Goal: Task Accomplishment & Management: Manage account settings

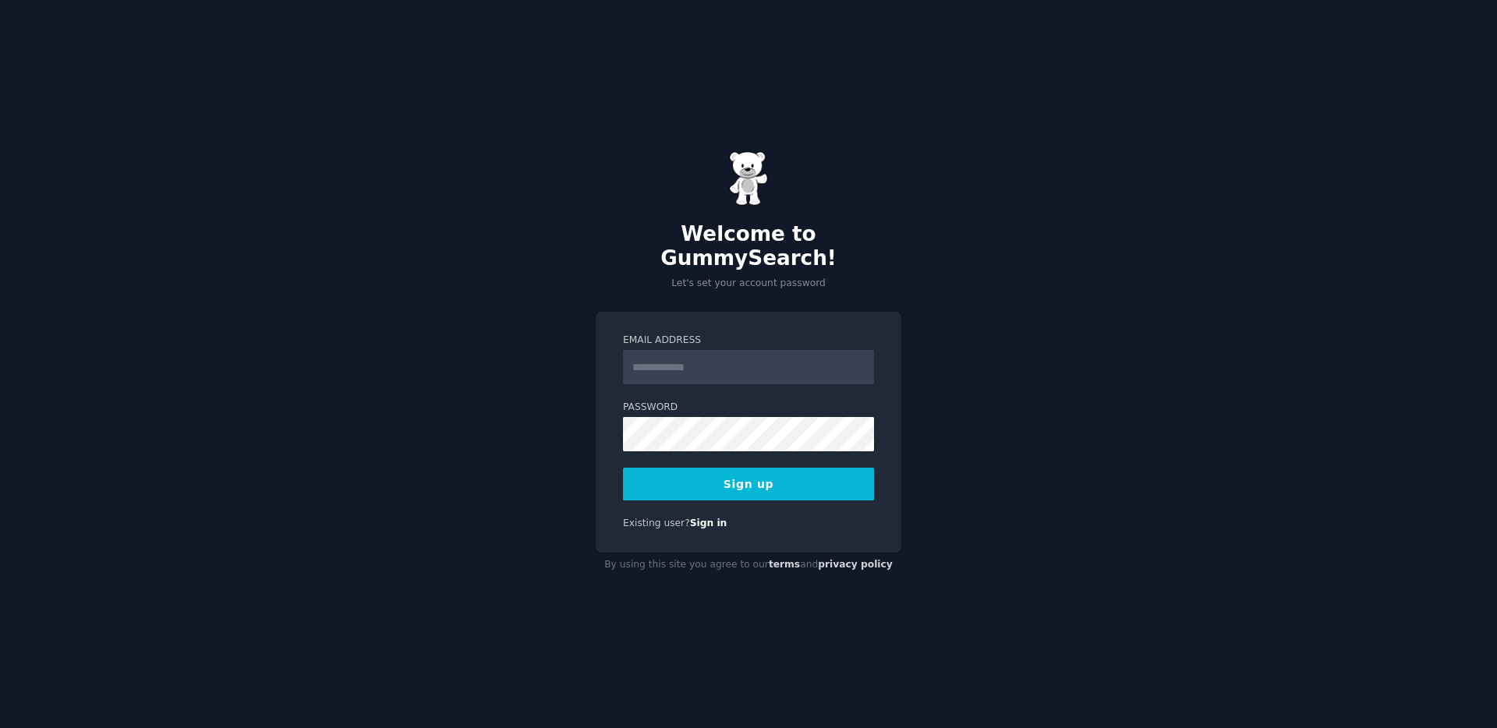
click at [666, 361] on input "Email Address" at bounding box center [748, 367] width 251 height 34
type input "**********"
click at [623, 468] on button "Sign up" at bounding box center [748, 484] width 251 height 33
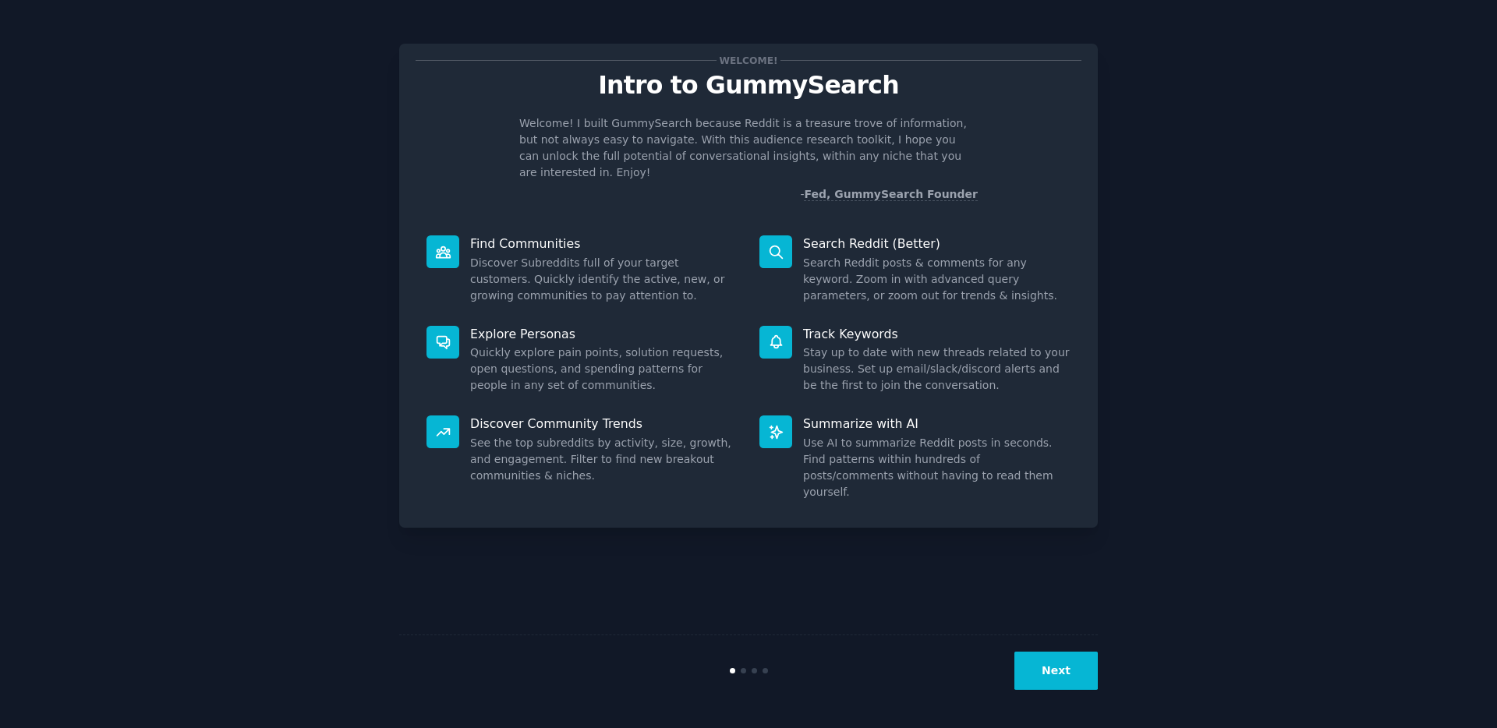
click at [1062, 672] on button "Next" at bounding box center [1055, 671] width 83 height 38
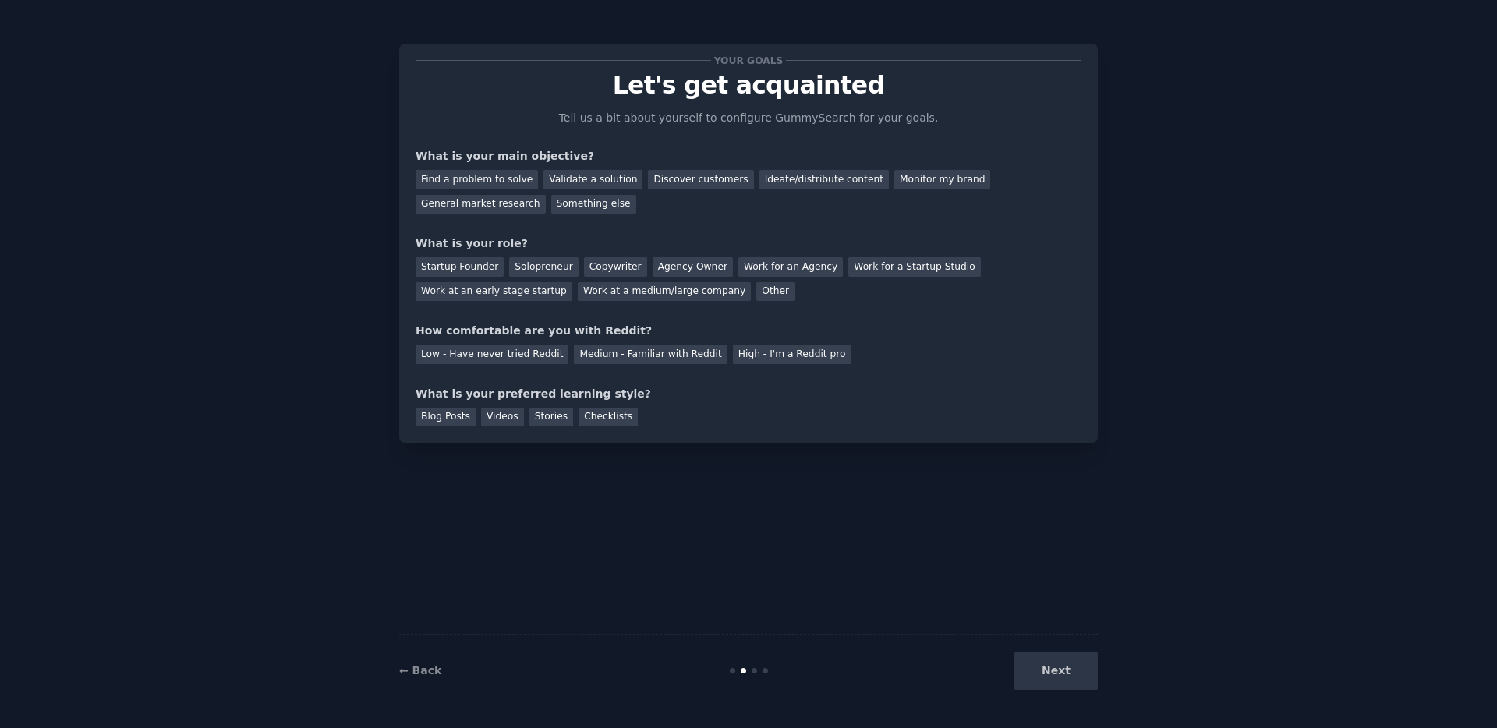
click at [433, 663] on div "← Back" at bounding box center [515, 671] width 233 height 16
click at [419, 676] on link "← Back" at bounding box center [420, 670] width 42 height 12
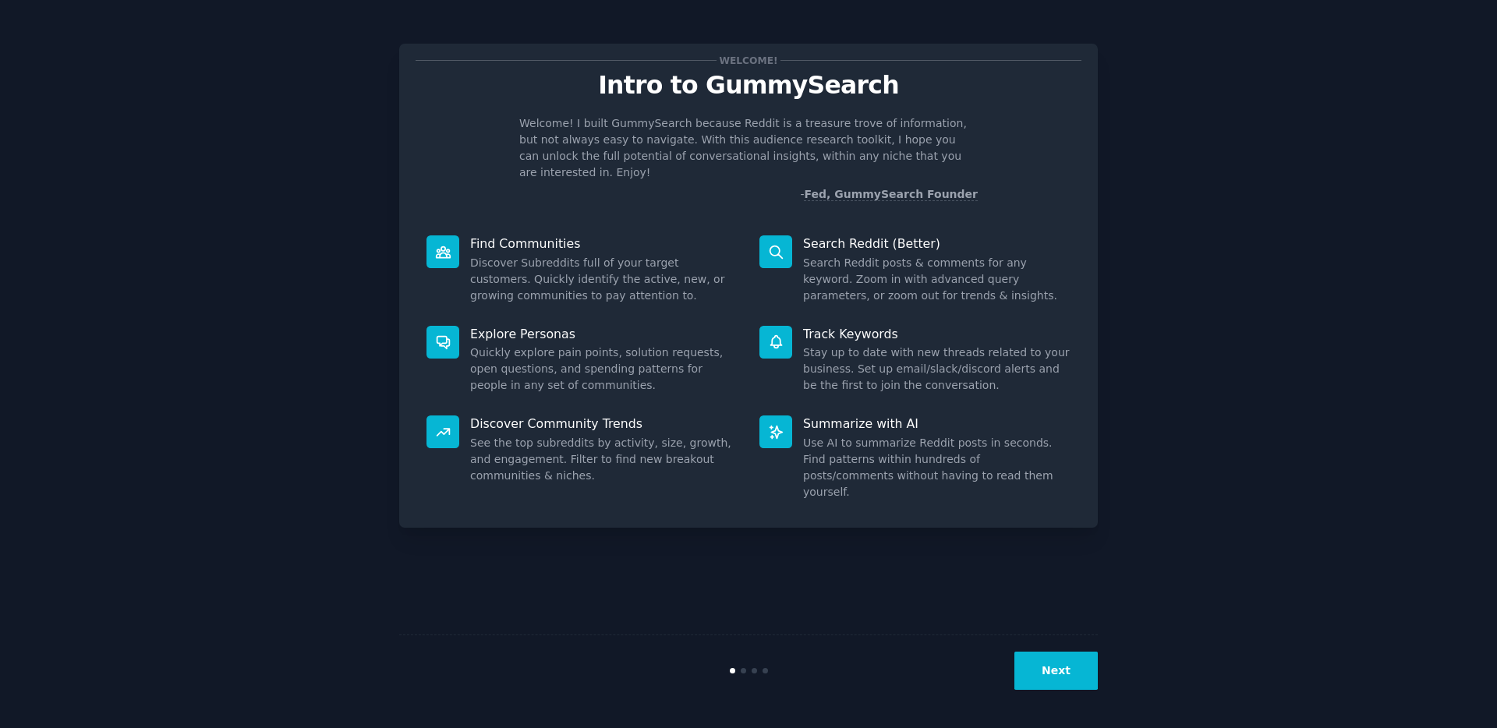
click at [1040, 679] on button "Next" at bounding box center [1055, 671] width 83 height 38
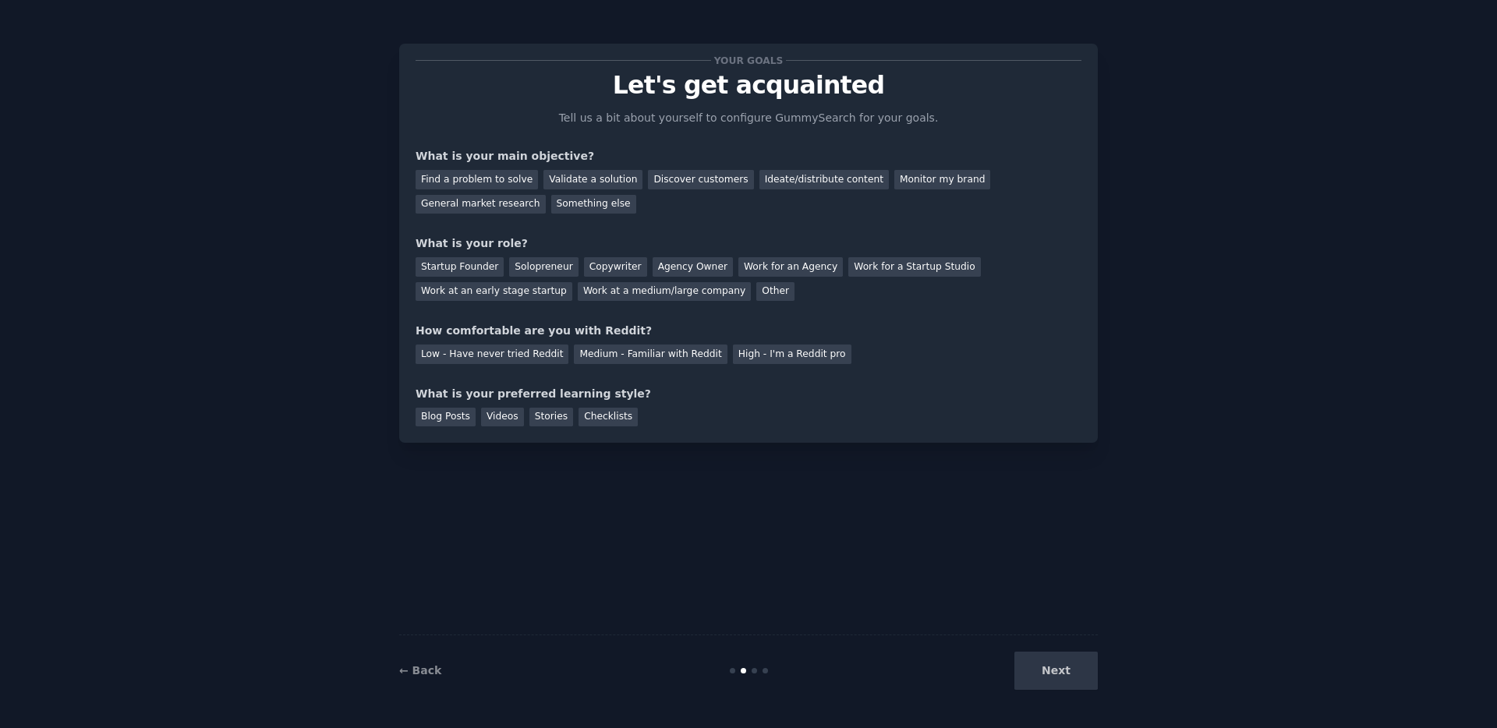
click at [1040, 679] on div "Next" at bounding box center [980, 671] width 233 height 38
click at [619, 419] on div "Checklists" at bounding box center [607, 417] width 59 height 19
click at [755, 359] on div "High - I'm a Reddit pro" at bounding box center [792, 354] width 118 height 19
click at [890, 270] on div "Work for a Startup Studio" at bounding box center [914, 266] width 132 height 19
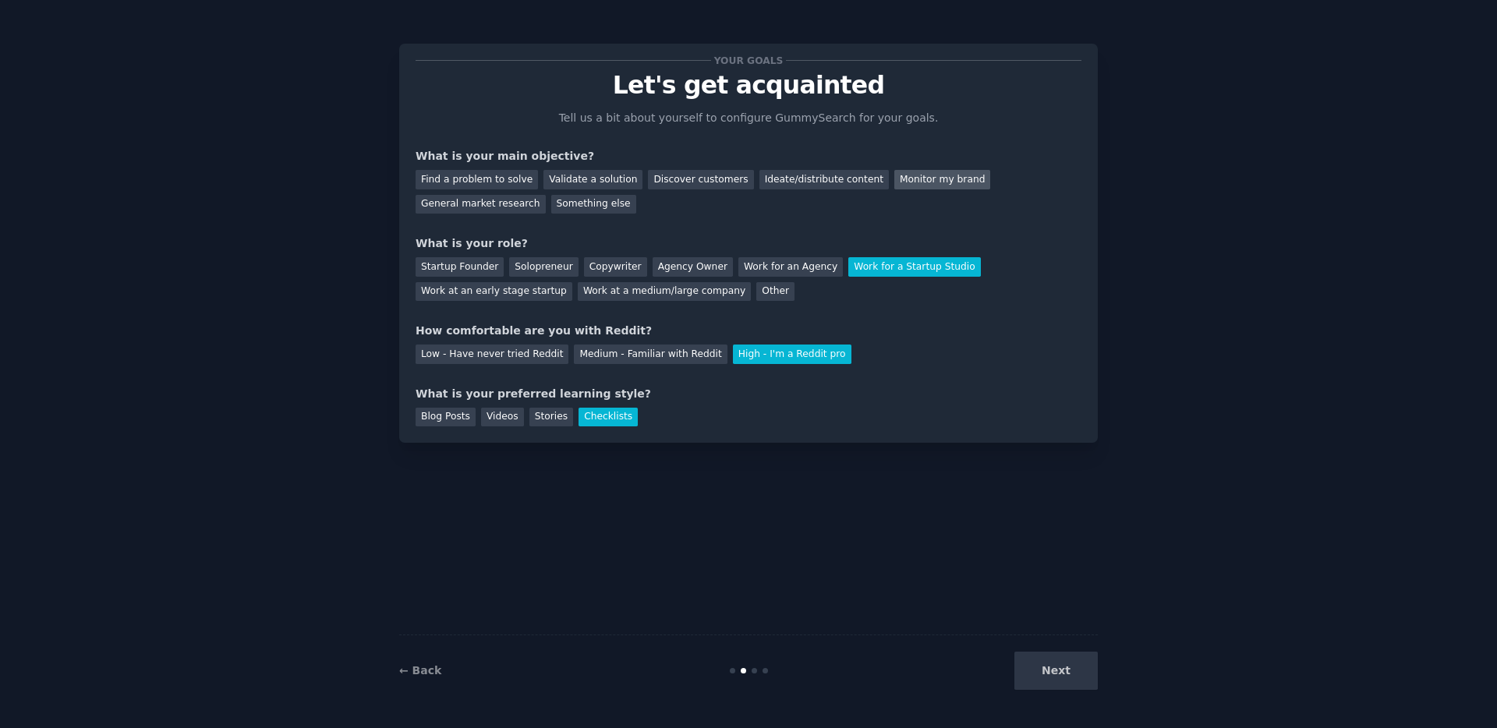
click at [931, 189] on div "Monitor my brand" at bounding box center [942, 179] width 96 height 19
click at [1057, 677] on button "Next" at bounding box center [1055, 671] width 83 height 38
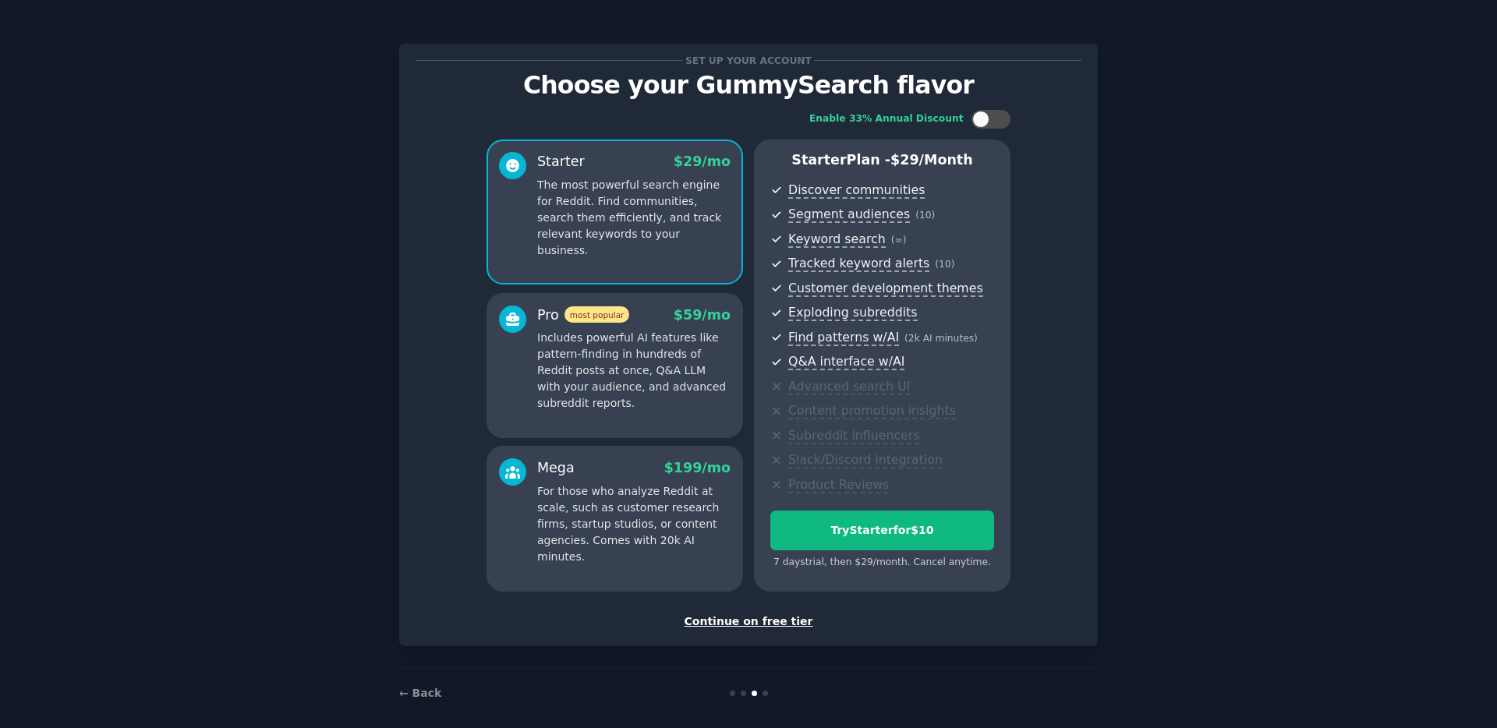
click at [790, 625] on div "Continue on free tier" at bounding box center [748, 621] width 666 height 16
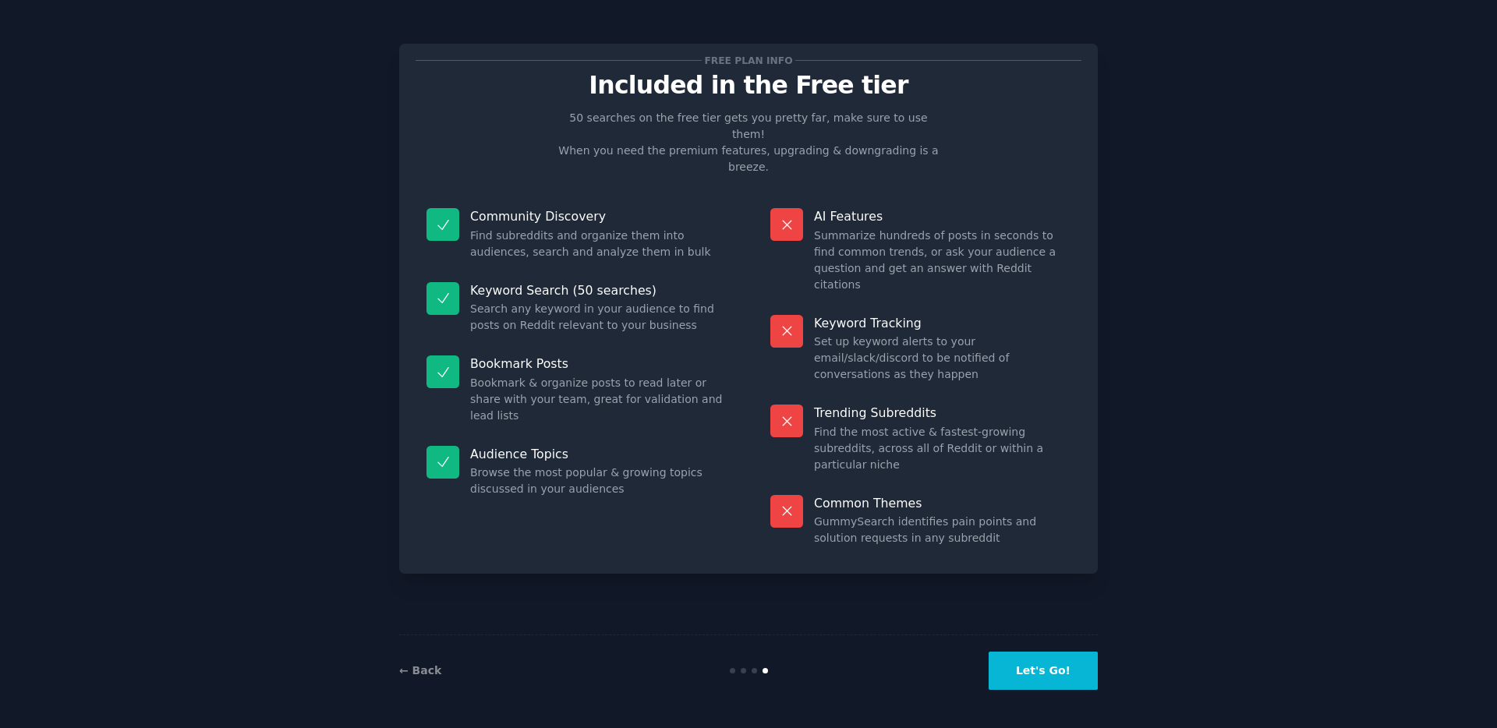
click at [1065, 666] on button "Let's Go!" at bounding box center [1042, 671] width 109 height 38
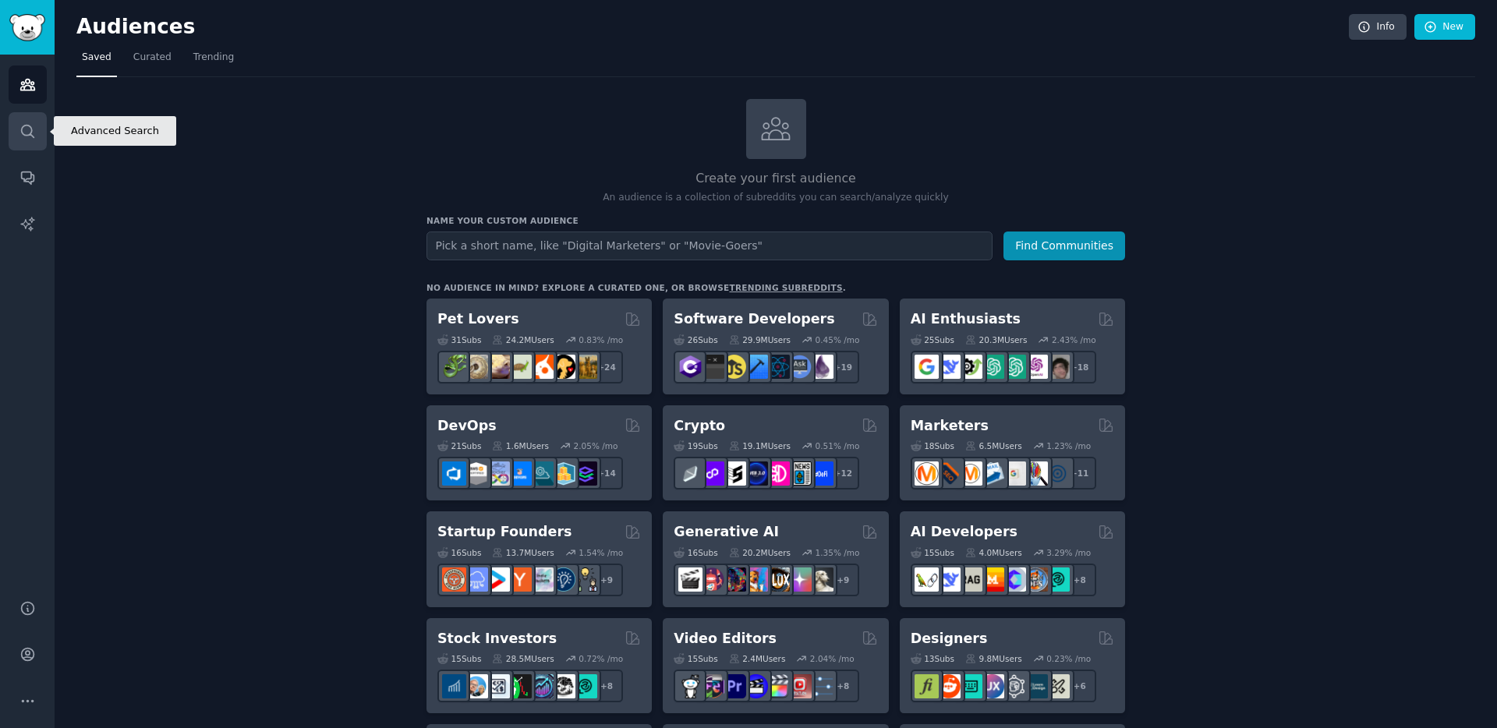
click at [27, 121] on link "Search" at bounding box center [28, 131] width 38 height 38
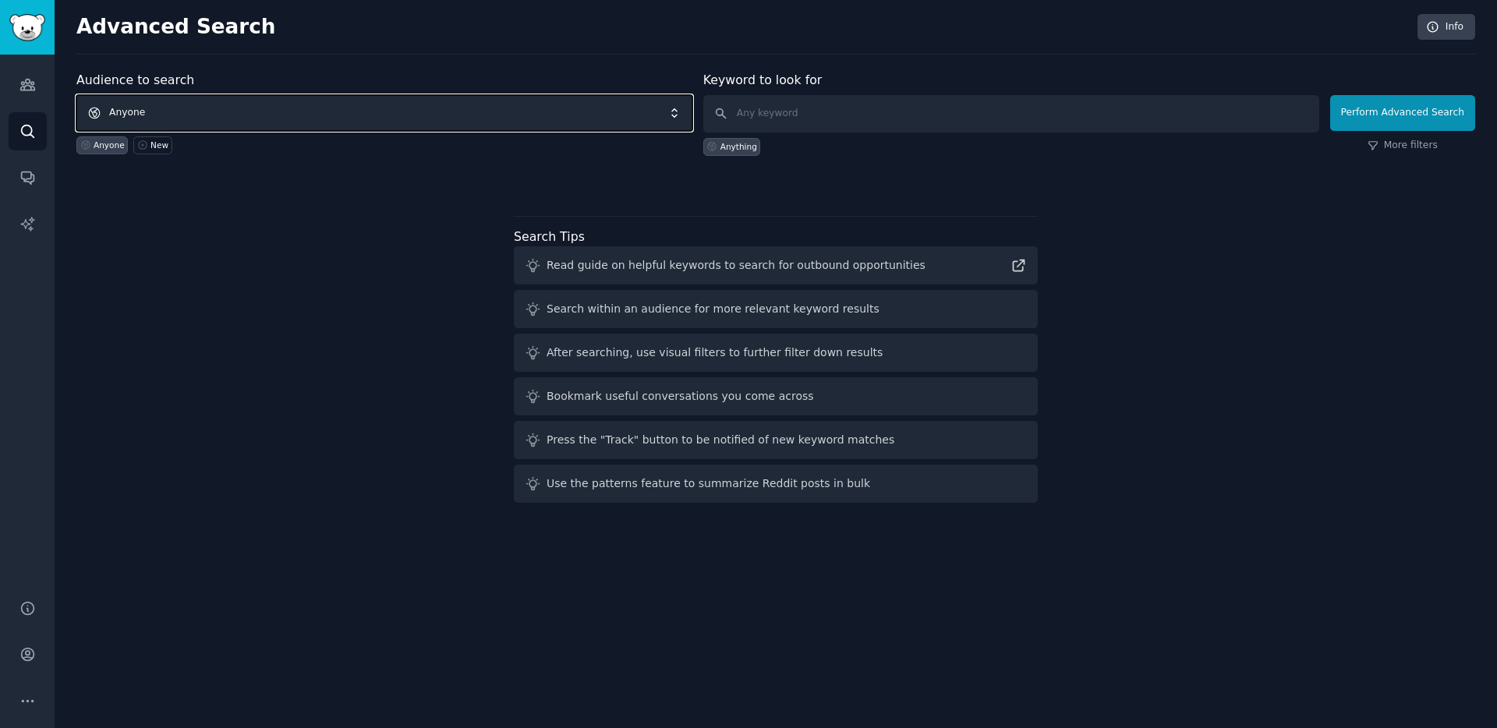
click at [181, 102] on span "Anyone" at bounding box center [384, 113] width 616 height 36
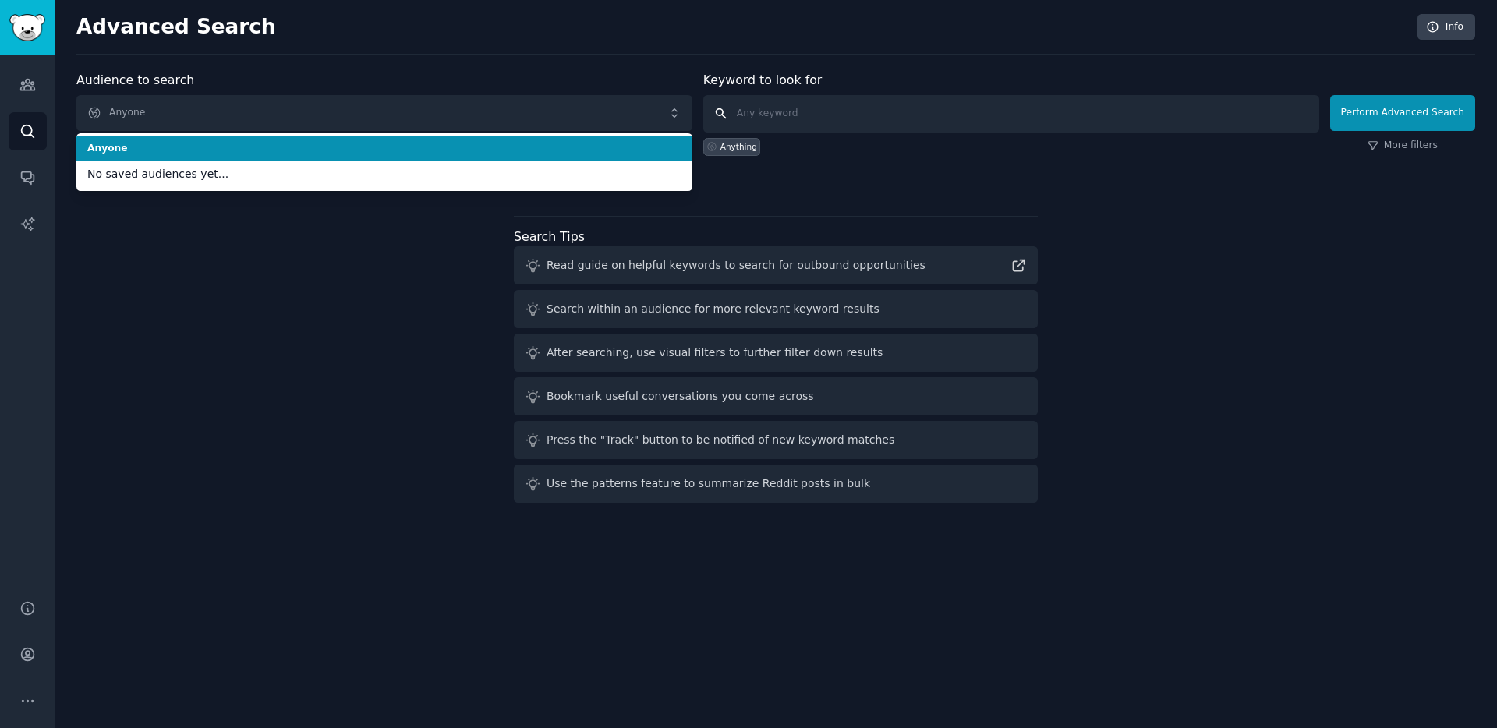
click at [771, 113] on input "text" at bounding box center [1011, 113] width 616 height 37
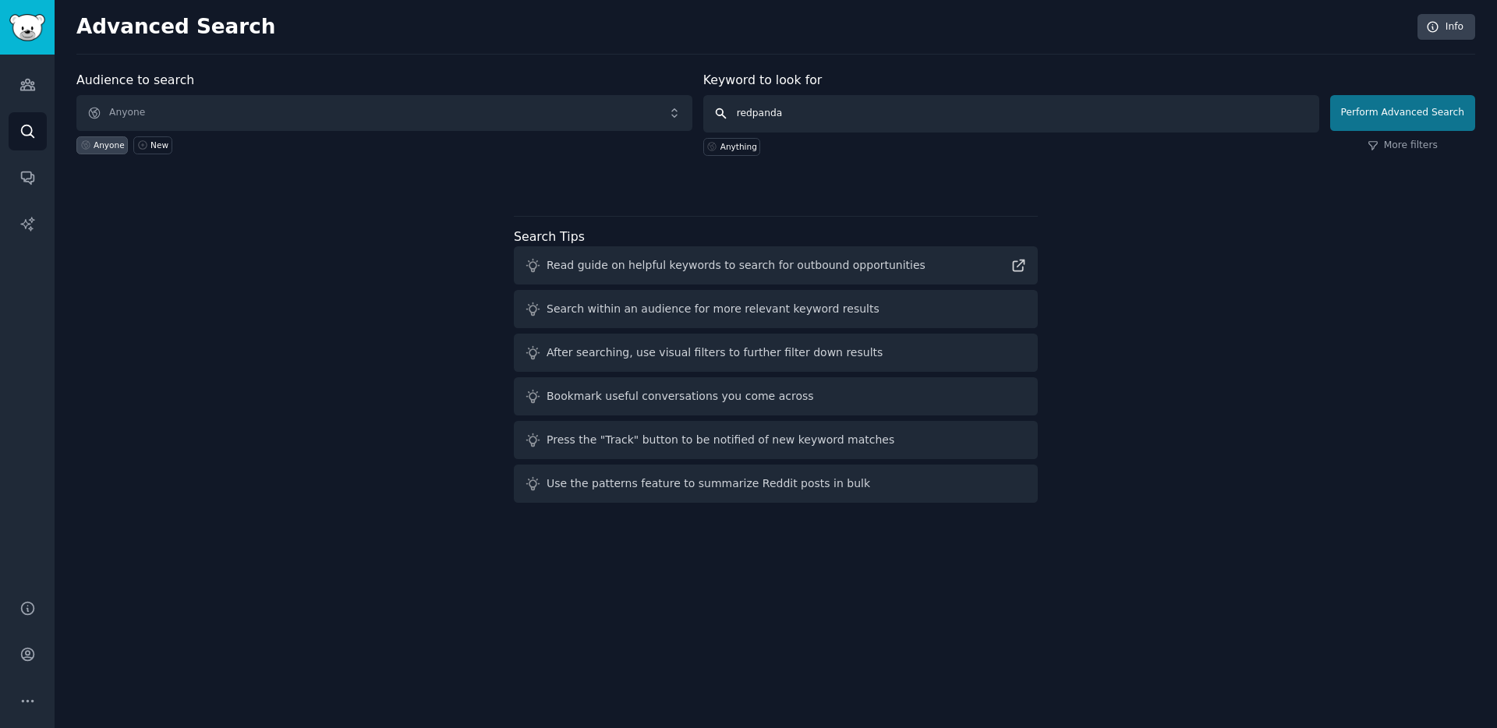
type input "redpanda"
click at [1375, 116] on button "Perform Advanced Search" at bounding box center [1402, 113] width 145 height 36
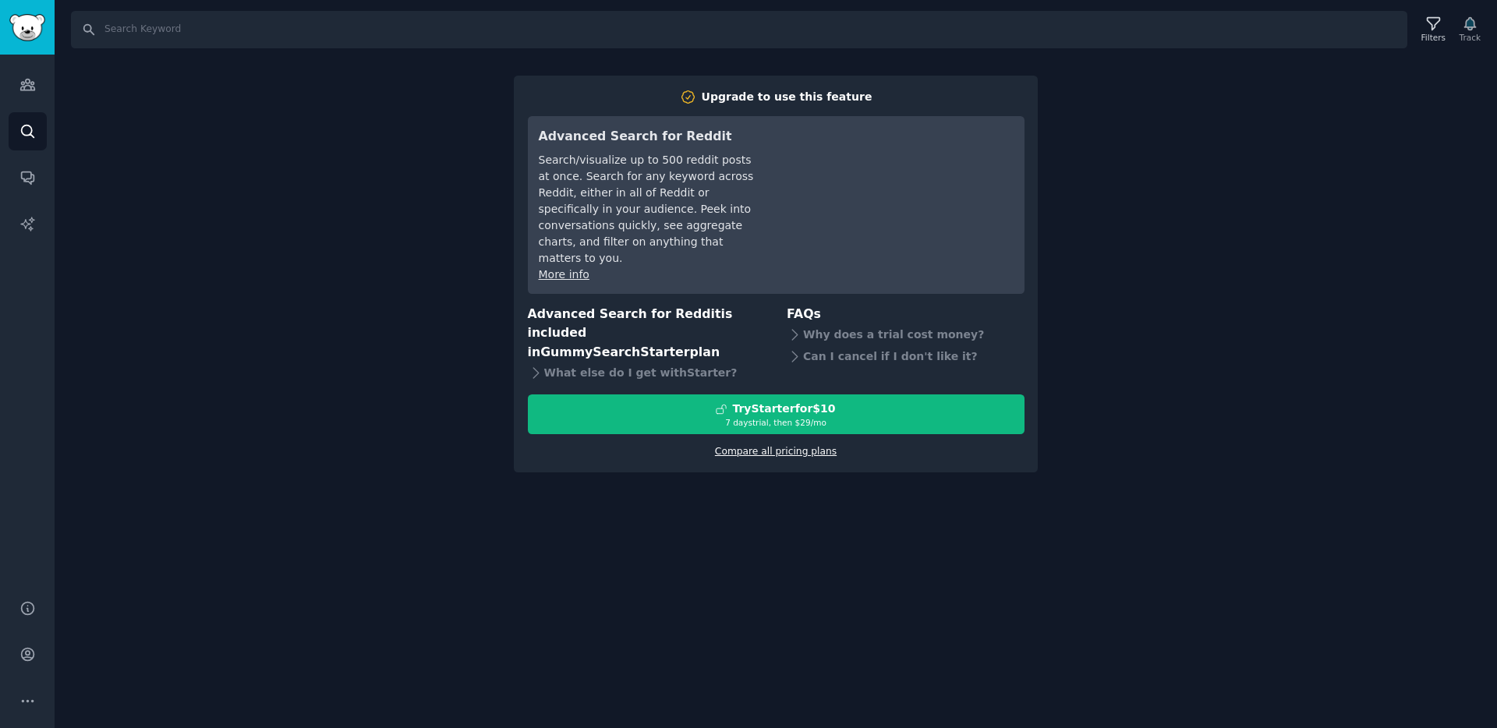
click at [767, 446] on link "Compare all pricing plans" at bounding box center [776, 451] width 122 height 11
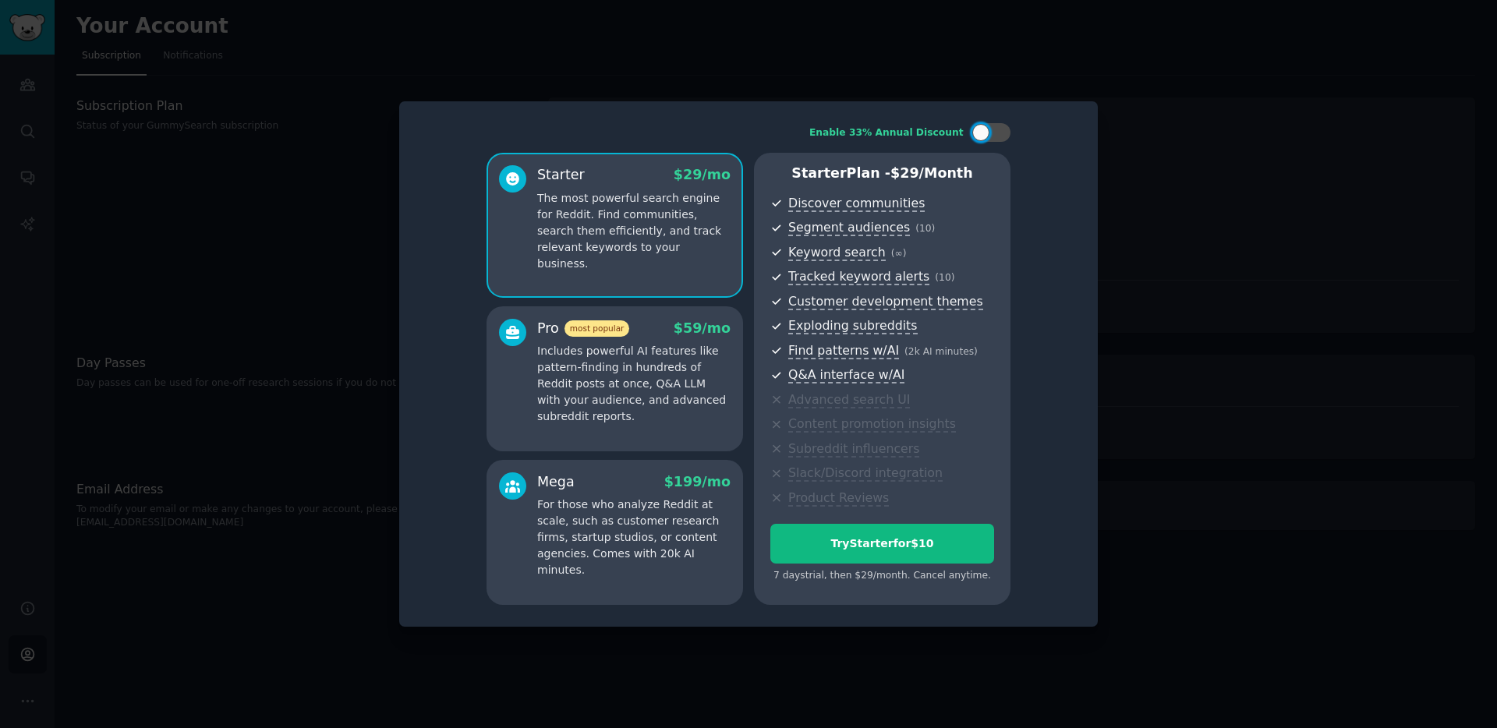
click at [1182, 112] on div at bounding box center [748, 364] width 1497 height 728
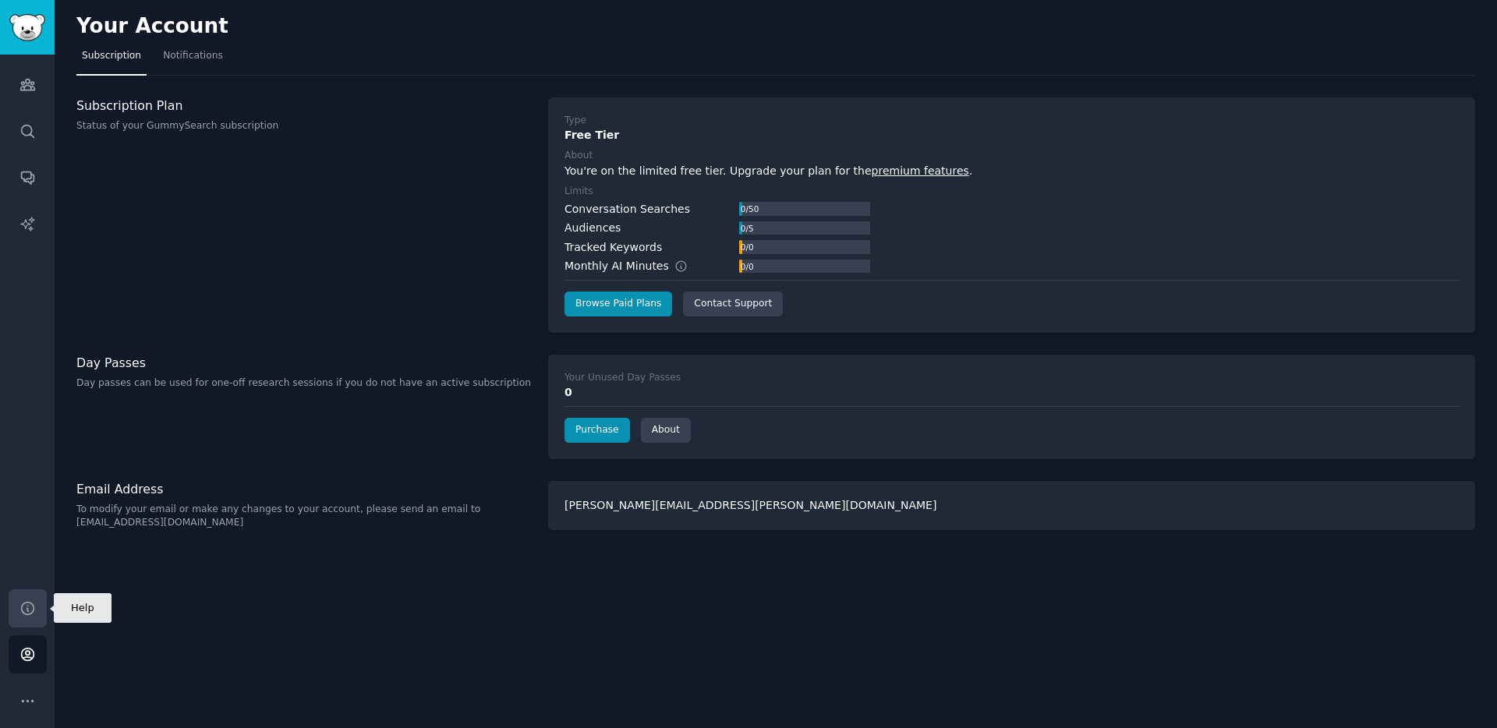
click at [28, 605] on icon "Sidebar" at bounding box center [27, 608] width 16 height 16
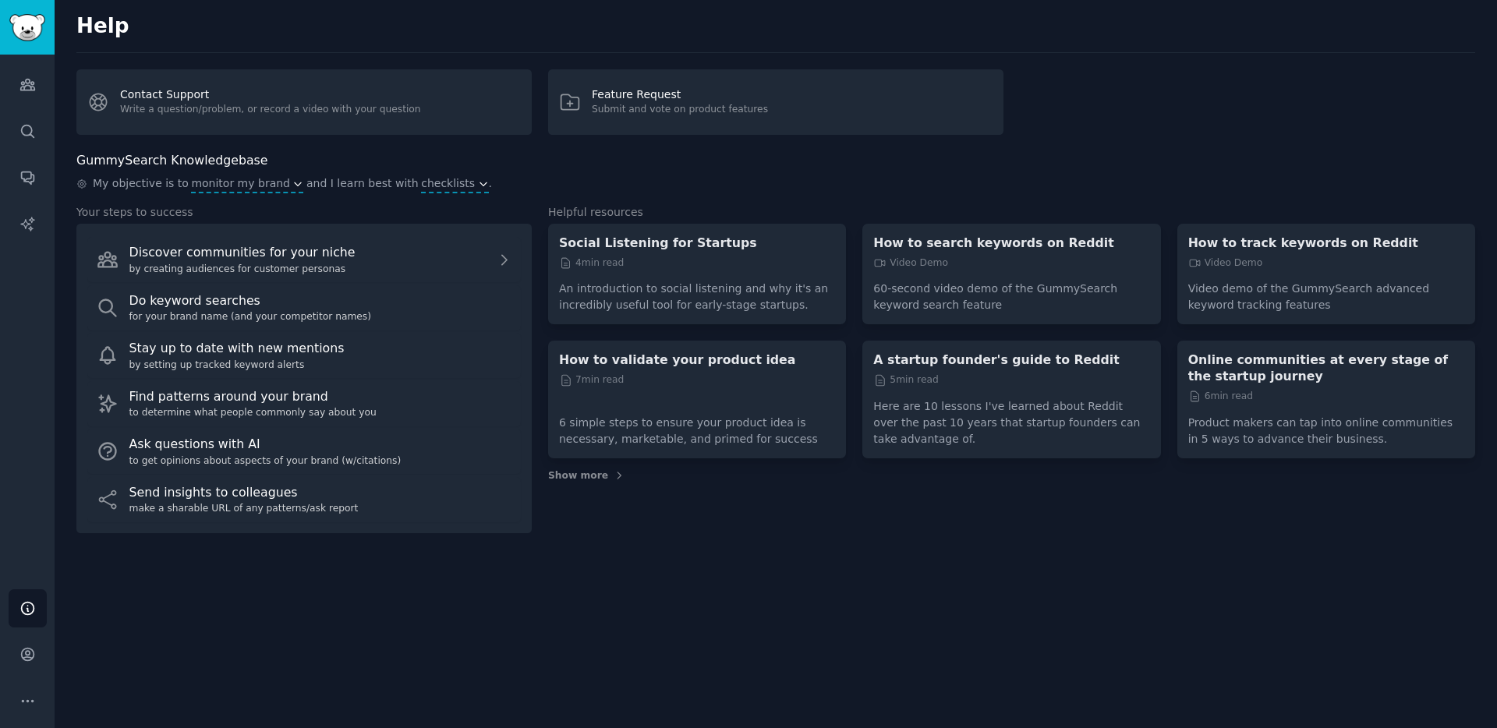
click at [244, 558] on div "Help Contact Support Write a question/problem, or record a video with your ques…" at bounding box center [776, 364] width 1442 height 728
click at [34, 664] on link "Account" at bounding box center [28, 654] width 38 height 38
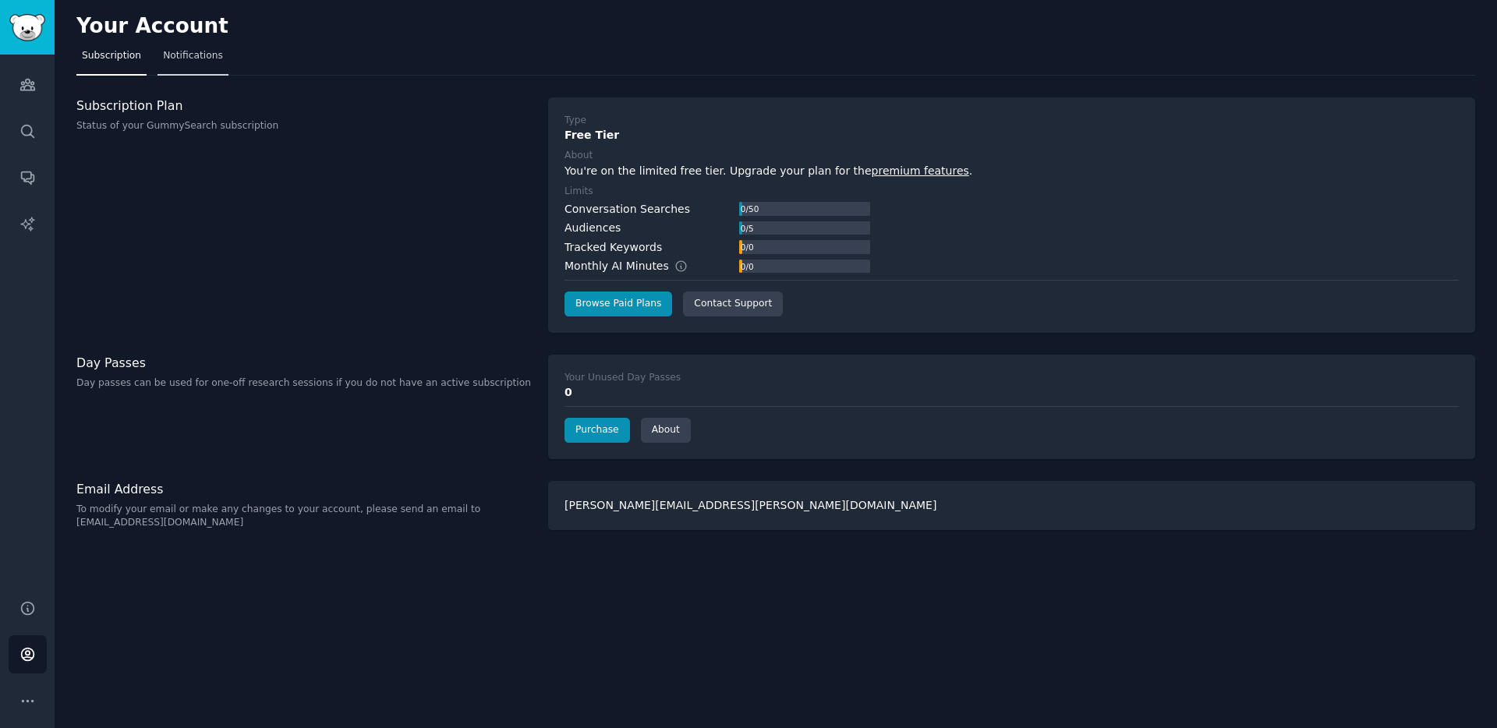
click at [217, 48] on link "Notifications" at bounding box center [192, 60] width 71 height 32
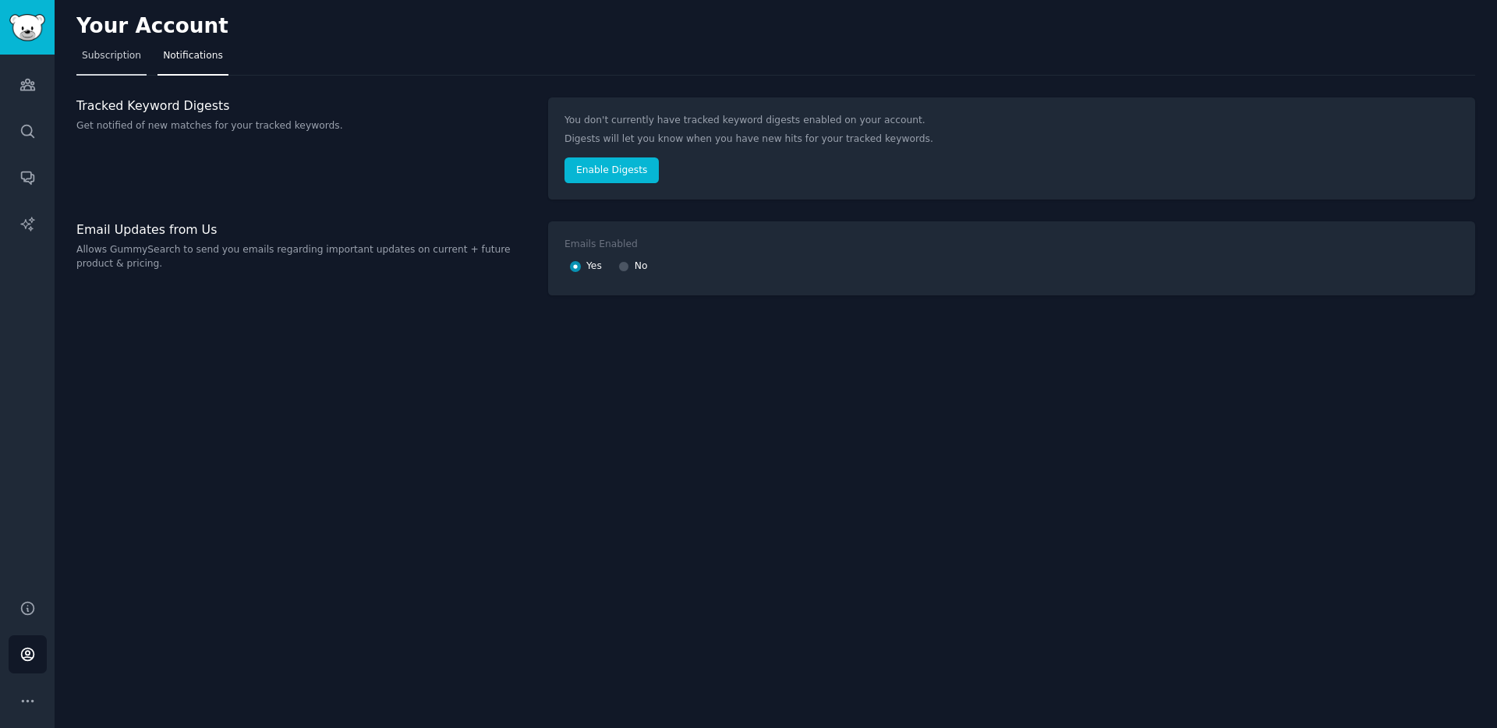
click at [129, 58] on span "Subscription" at bounding box center [111, 56] width 59 height 14
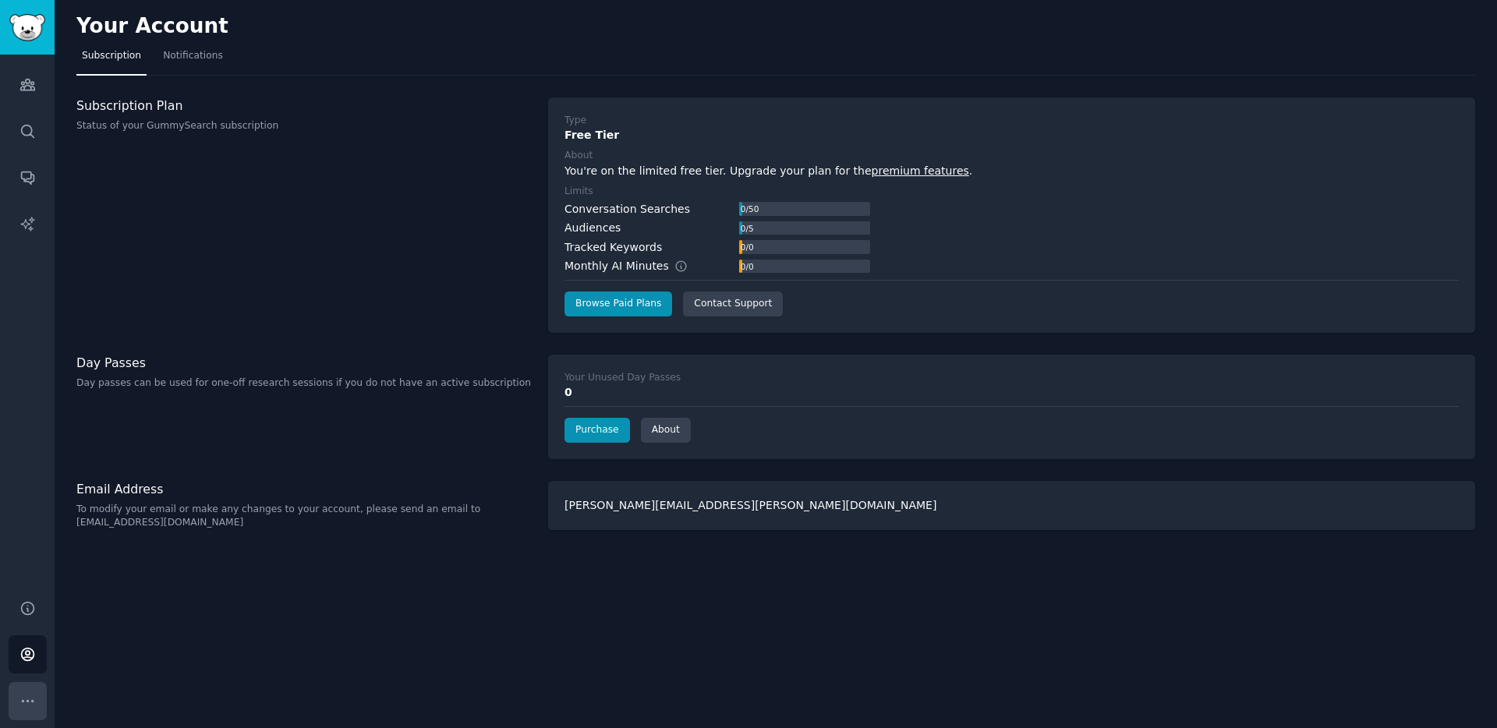
click at [27, 695] on icon "Sidebar" at bounding box center [27, 701] width 16 height 16
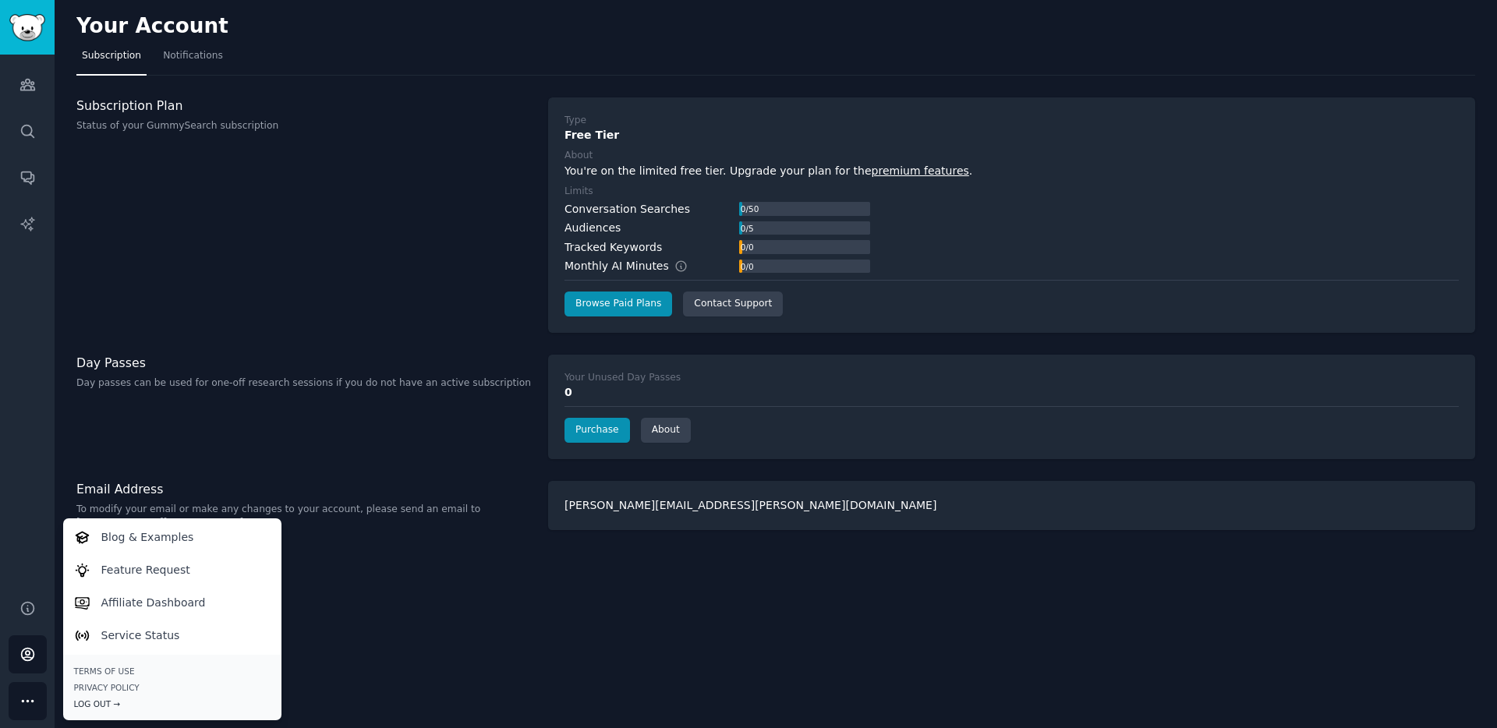
click at [106, 702] on div "Log Out →" at bounding box center [172, 703] width 196 height 11
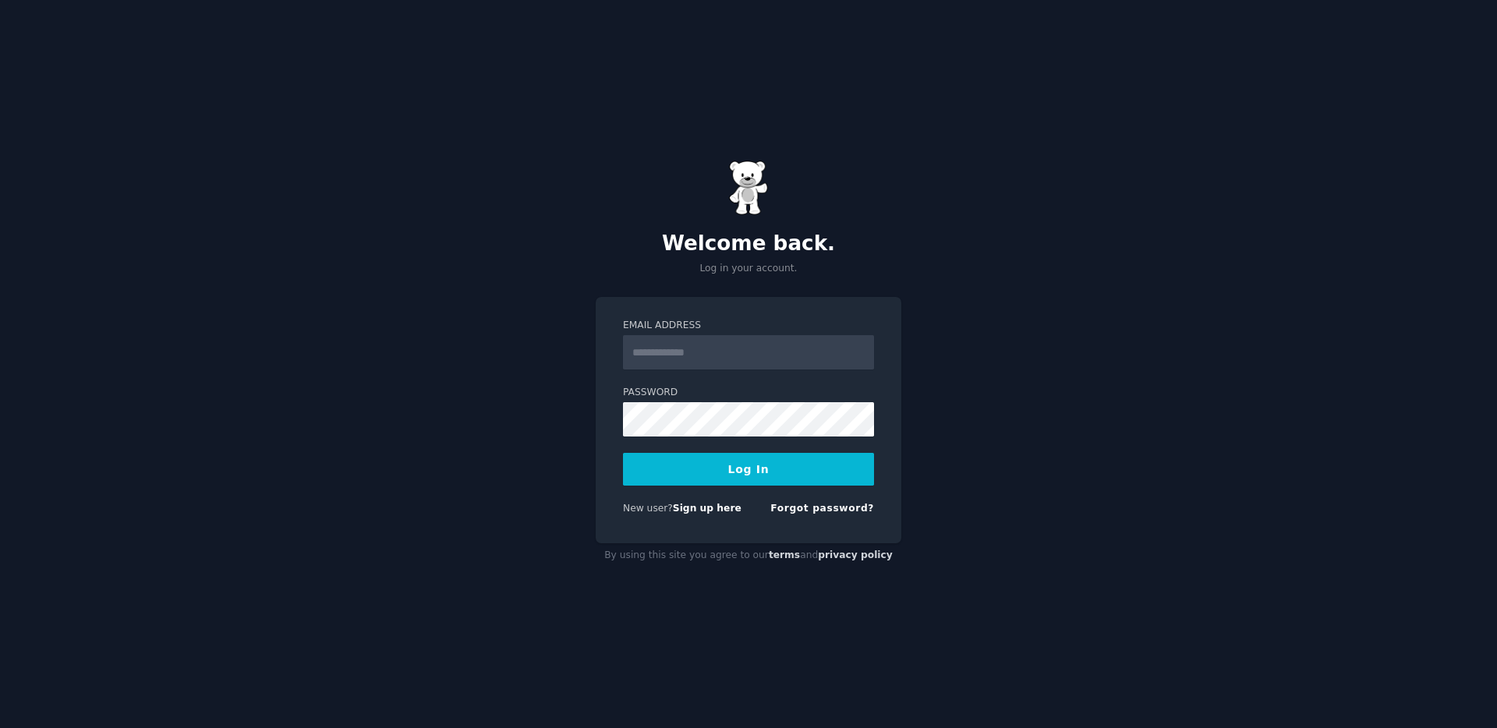
click at [390, 187] on div "Welcome back. Log in your account. Email Address Password Log In New user? Sign…" at bounding box center [748, 364] width 1497 height 728
